Goal: Task Accomplishment & Management: Manage account settings

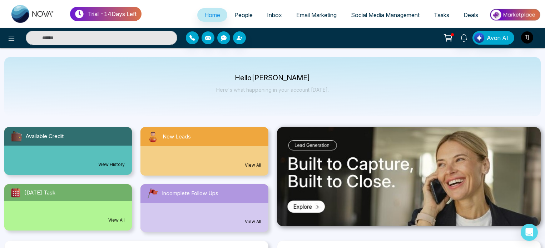
select select "*"
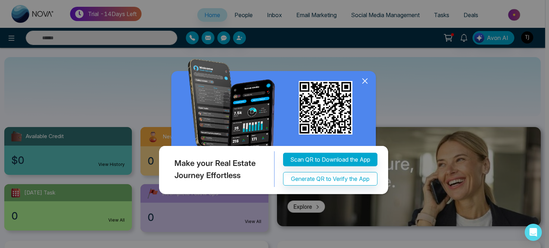
click at [365, 77] on icon at bounding box center [364, 81] width 11 height 11
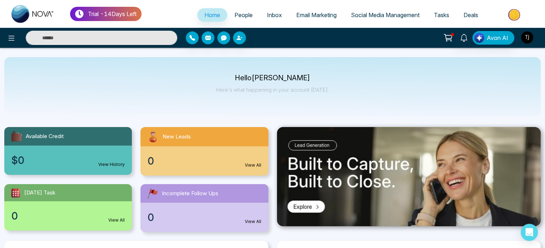
click at [527, 39] on img "button" at bounding box center [527, 37] width 12 height 12
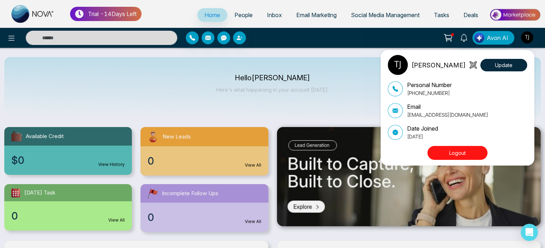
click at [510, 14] on div "[PERSON_NAME] Update Personal Number [PHONE_NUMBER] Email [EMAIL_ADDRESS][DOMAI…" at bounding box center [272, 124] width 545 height 248
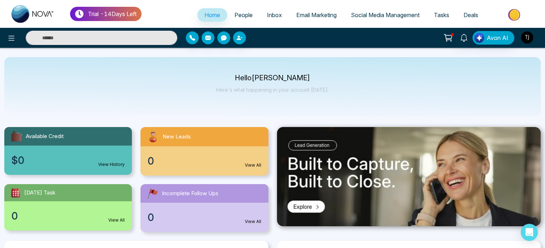
click at [526, 36] on img "button" at bounding box center [527, 37] width 12 height 12
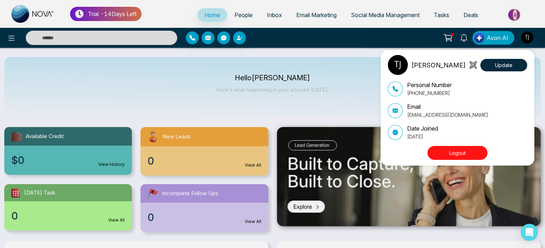
click at [459, 153] on button "Logout" at bounding box center [457, 153] width 60 height 14
